Goal: Information Seeking & Learning: Understand process/instructions

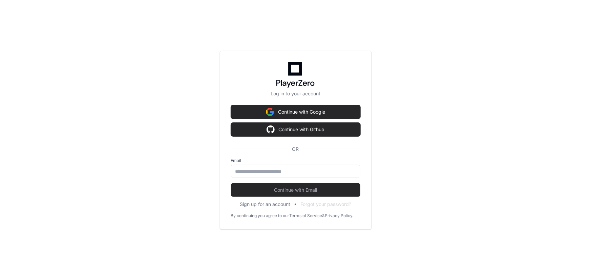
drag, startPoint x: 295, startPoint y: 172, endPoint x: 307, endPoint y: 152, distance: 23.3
click at [295, 172] on input "email" at bounding box center [295, 171] width 121 height 7
type input "**********"
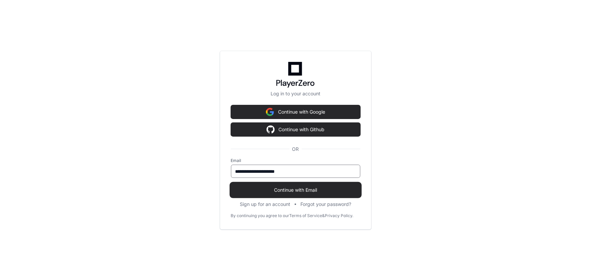
click at [296, 193] on span "Continue with Email" at bounding box center [295, 190] width 129 height 7
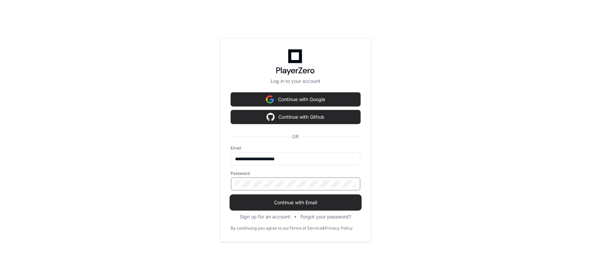
click at [281, 200] on span "Continue with Email" at bounding box center [295, 202] width 129 height 7
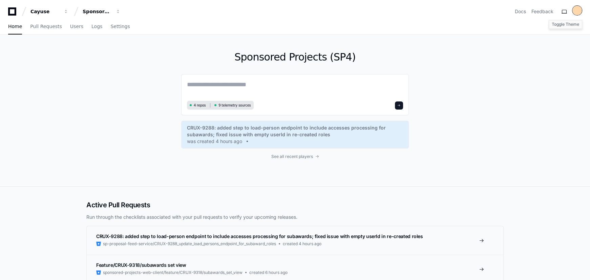
drag, startPoint x: 567, startPoint y: 12, endPoint x: 574, endPoint y: 11, distance: 7.2
click at [567, 12] on button at bounding box center [564, 11] width 11 height 11
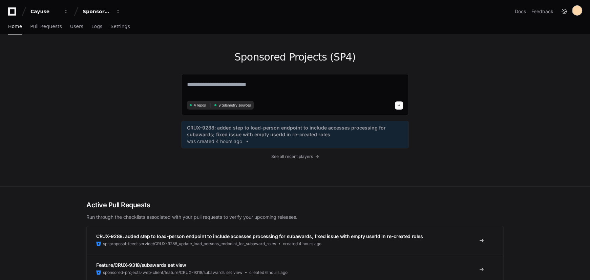
click at [576, 11] on div at bounding box center [576, 10] width 9 height 9
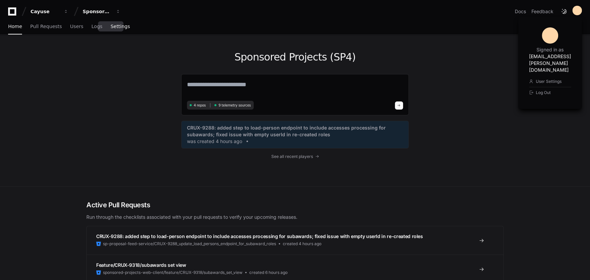
click at [110, 27] on span "Settings" at bounding box center [119, 26] width 19 height 4
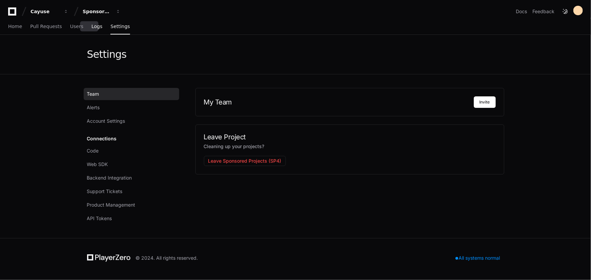
click at [91, 28] on span "Logs" at bounding box center [96, 26] width 11 height 4
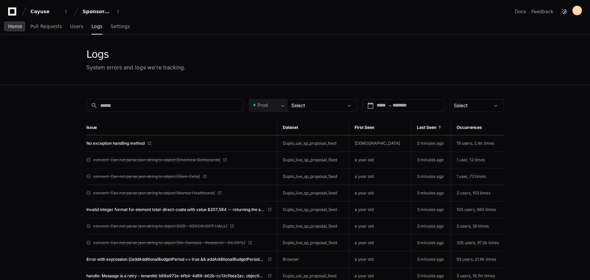
click at [13, 27] on span "Home" at bounding box center [15, 26] width 14 height 4
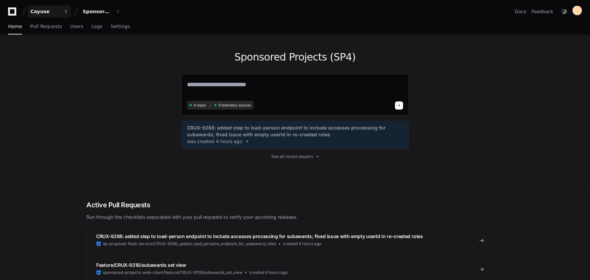
click at [60, 9] on button "Cayuse" at bounding box center [49, 11] width 43 height 12
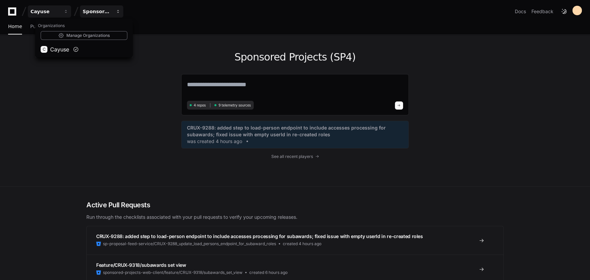
click at [60, 9] on div "Sponsored Projects (SP4)" at bounding box center [44, 11] width 29 height 7
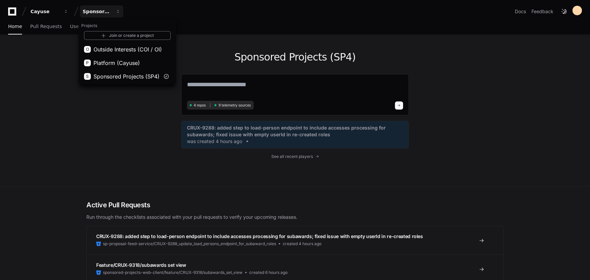
click at [220, 172] on div "Sponsored Projects (SP4) 4 repos 9 telemetry sources CRUX-9288: added step to l…" at bounding box center [295, 111] width 228 height 152
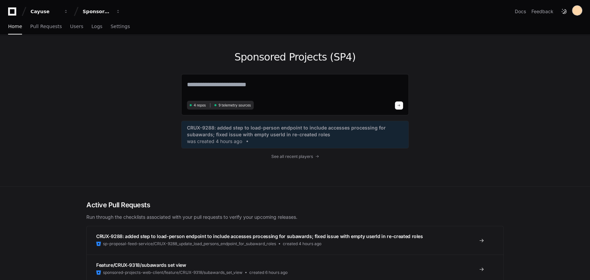
click at [576, 10] on div at bounding box center [576, 10] width 9 height 9
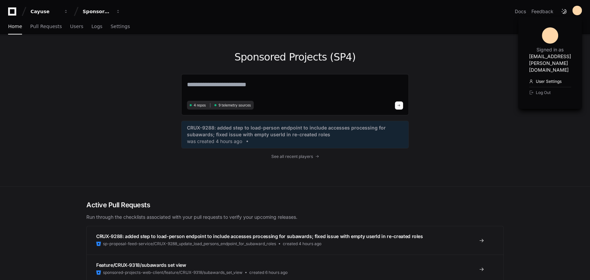
click at [529, 76] on link "User Settings" at bounding box center [550, 81] width 42 height 11
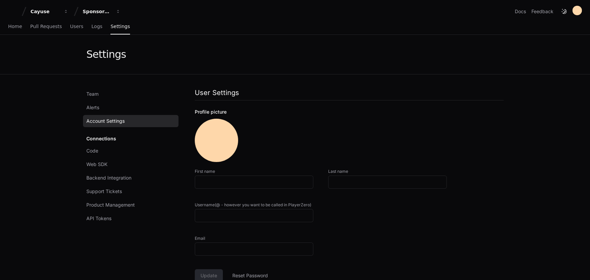
type input "**********"
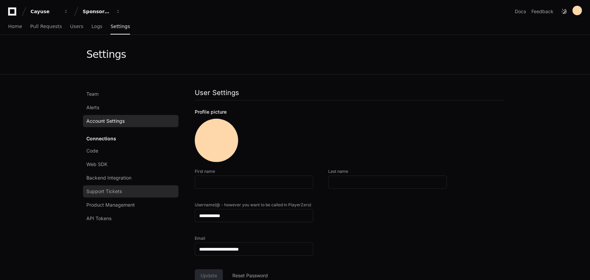
click at [122, 194] on span "Support Tickets" at bounding box center [104, 191] width 36 height 7
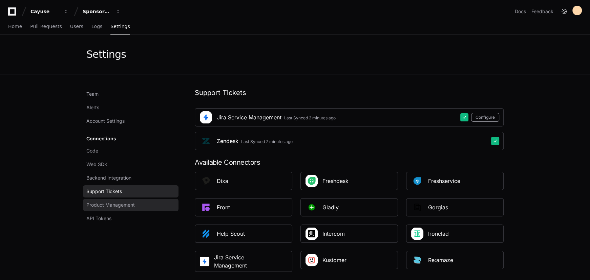
click at [133, 206] on span "Product Management" at bounding box center [110, 205] width 48 height 7
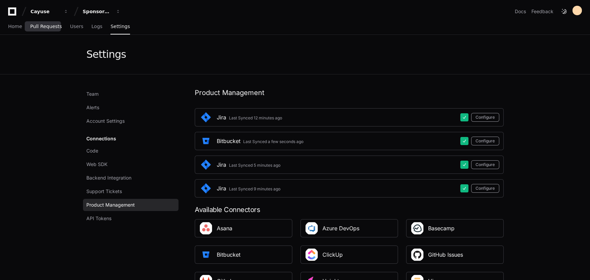
click at [44, 28] on span "Pull Requests" at bounding box center [45, 26] width 31 height 4
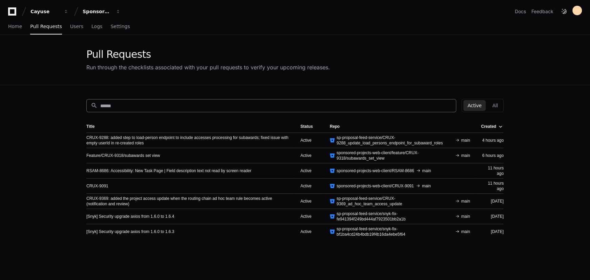
click at [268, 103] on input at bounding box center [276, 106] width 352 height 7
click at [17, 27] on span "Home" at bounding box center [15, 26] width 14 height 4
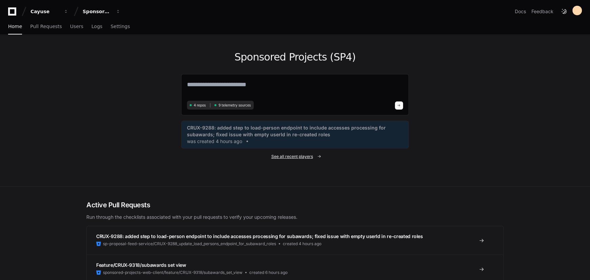
click at [308, 158] on span "See all recent players" at bounding box center [292, 156] width 42 height 5
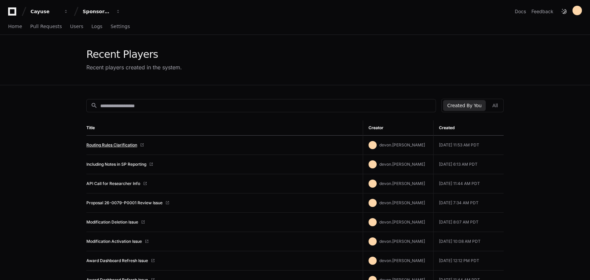
click at [126, 147] on link "Routing Rules Clarification" at bounding box center [111, 145] width 51 height 5
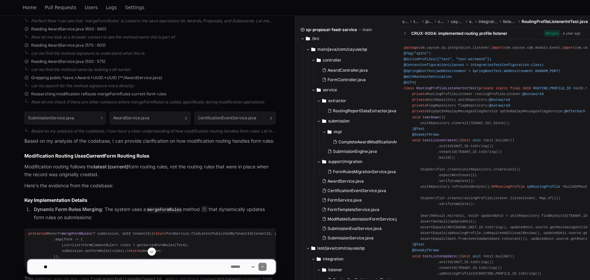
scroll to position [277, 0]
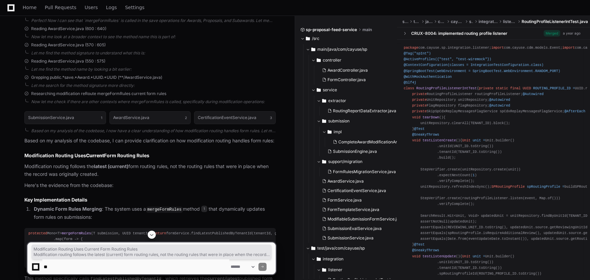
drag, startPoint x: 26, startPoint y: 165, endPoint x: 133, endPoint y: 178, distance: 107.6
click at [133, 178] on p "Modification routing follows the latest (current) form routing rules, not the r…" at bounding box center [149, 171] width 251 height 16
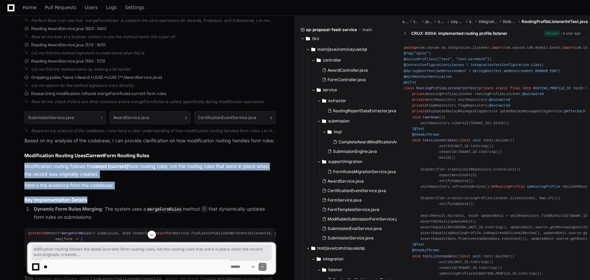
drag, startPoint x: 125, startPoint y: 196, endPoint x: 26, endPoint y: 174, distance: 101.5
click at [26, 174] on p "Modification routing follows the latest (current) form routing rules, not the r…" at bounding box center [149, 171] width 251 height 16
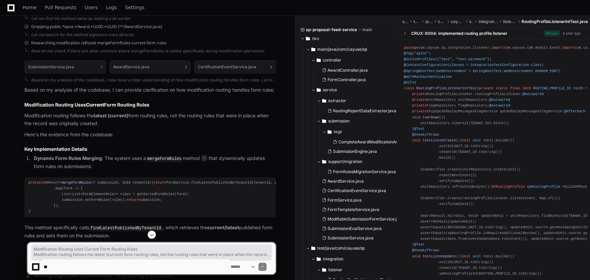
scroll to position [339, 0]
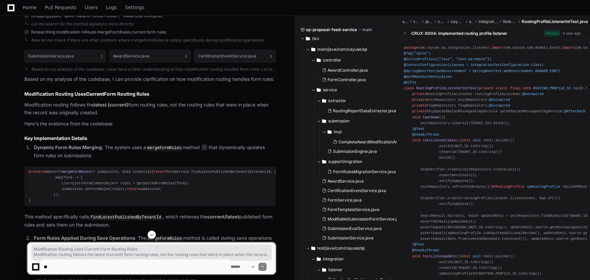
drag, startPoint x: 23, startPoint y: 166, endPoint x: 208, endPoint y: 162, distance: 184.6
click at [208, 162] on div "SubmissionService.java 1 AwardService.java 2 CertificationEventService.java 3 B…" at bounding box center [143, 230] width 265 height 368
